Goal: Task Accomplishment & Management: Manage account settings

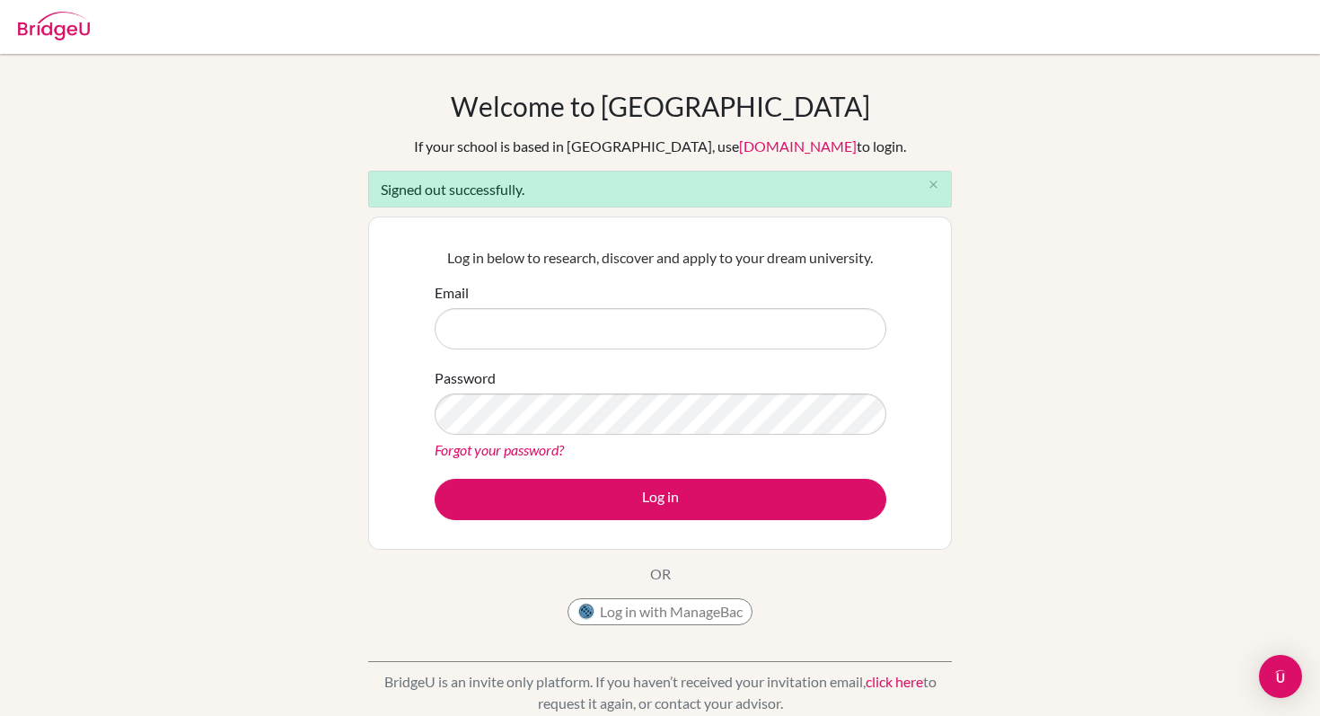
type input "[PERSON_NAME][EMAIL_ADDRESS][DOMAIN_NAME]"
click at [73, 33] on img at bounding box center [54, 26] width 72 height 29
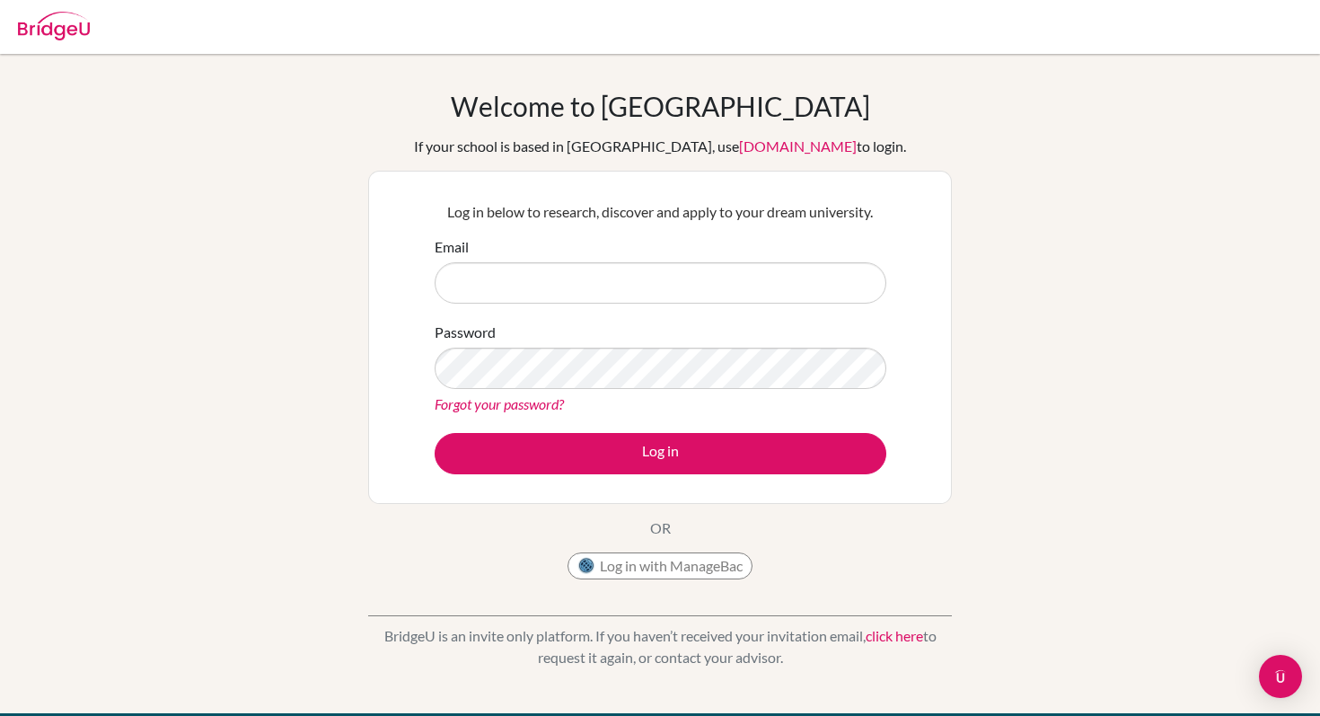
type input "[PERSON_NAME][EMAIL_ADDRESS][DOMAIN_NAME]"
click at [587, 427] on form "Email [PERSON_NAME][EMAIL_ADDRESS][DOMAIN_NAME] Password Forgot your password? …" at bounding box center [661, 355] width 452 height 238
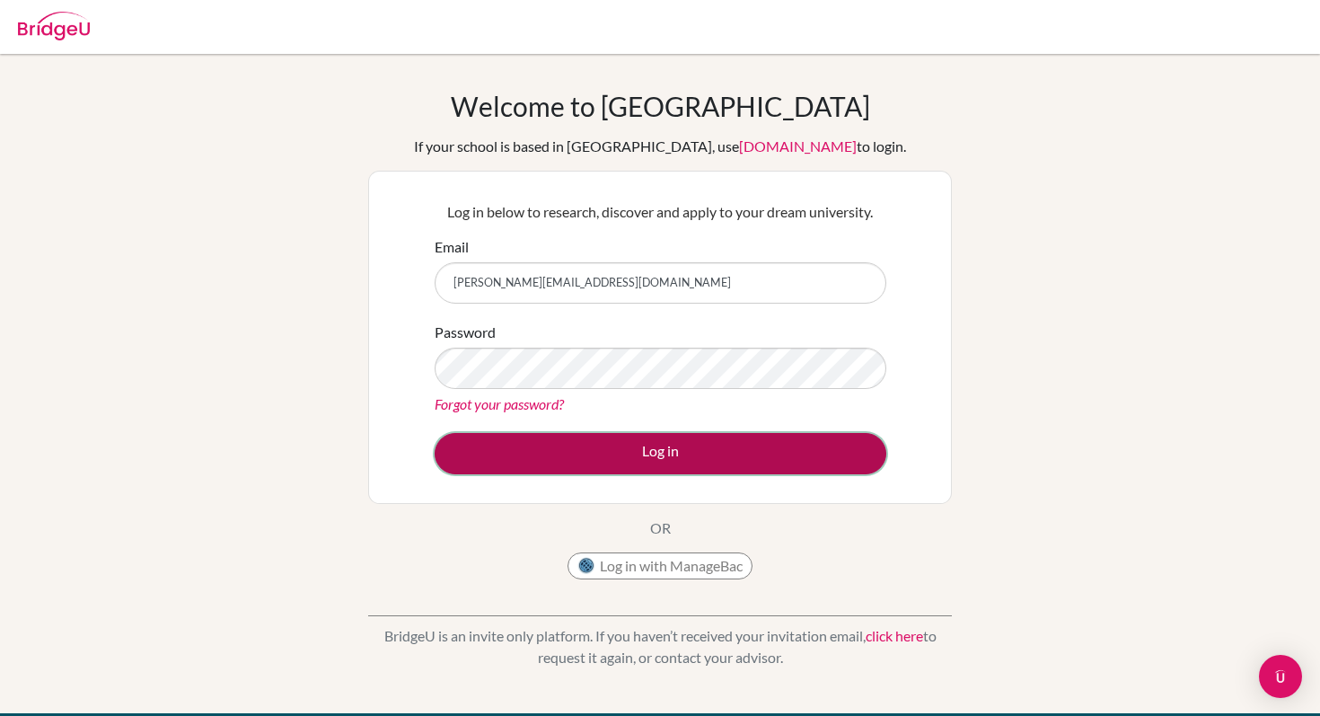
click at [587, 442] on button "Log in" at bounding box center [661, 453] width 452 height 41
